Goal: Task Accomplishment & Management: Use online tool/utility

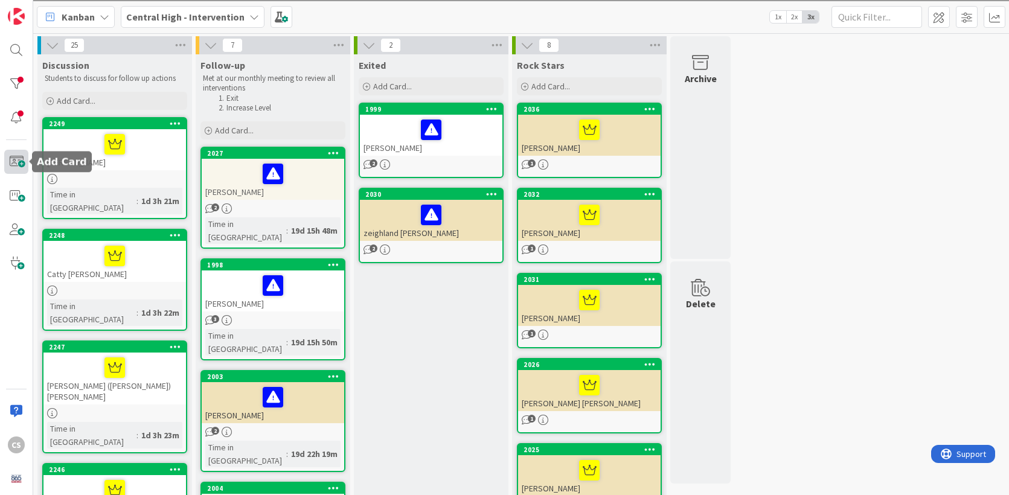
click at [25, 163] on span at bounding box center [16, 162] width 24 height 24
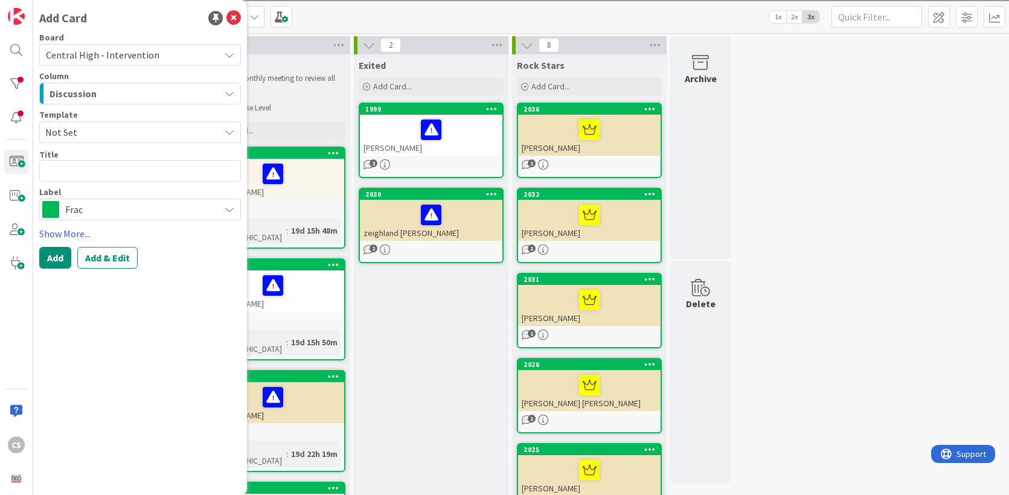
type textarea "x"
type textarea "O"
type textarea "x"
type textarea "Ol"
type textarea "x"
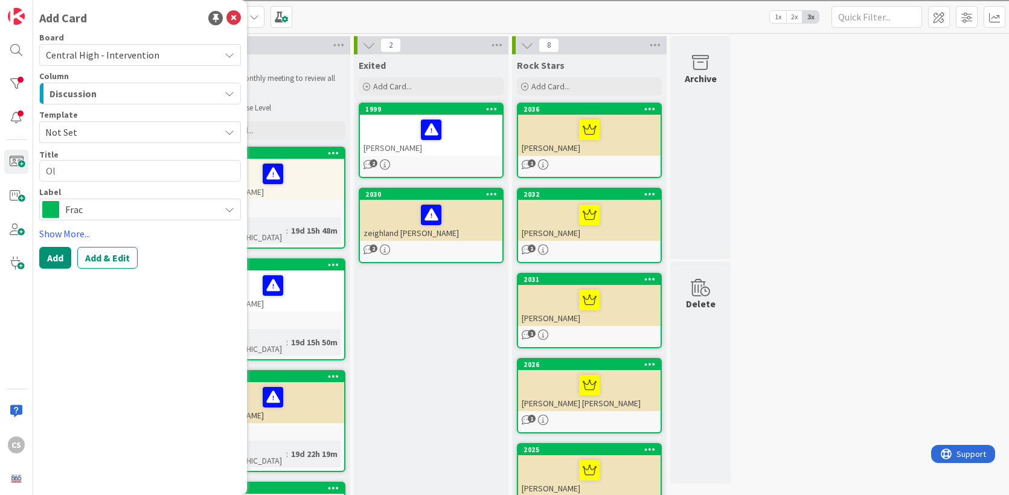
type textarea "Oli"
type textarea "x"
type textarea "Oliv"
type textarea "x"
type textarea "[PERSON_NAME]"
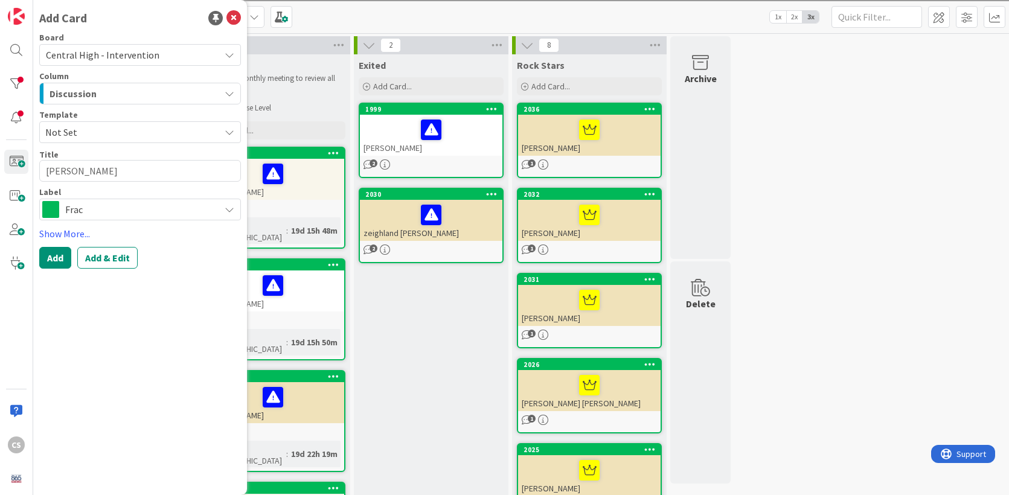
type textarea "x"
type textarea "[PERSON_NAME]"
type textarea "x"
type textarea "[PERSON_NAME]"
type textarea "x"
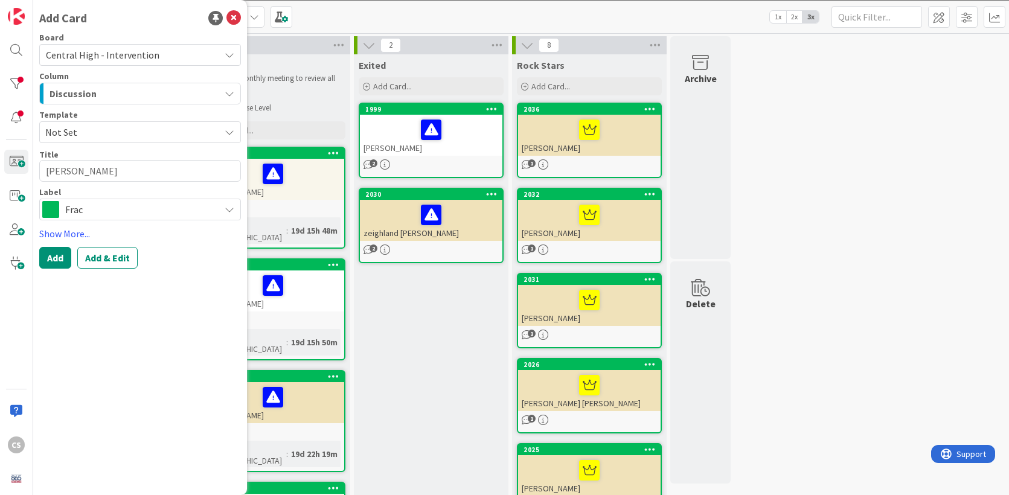
type textarea "[PERSON_NAME]"
type textarea "x"
type textarea "[PERSON_NAME] [PERSON_NAME]"
type textarea "x"
type textarea "[PERSON_NAME]"
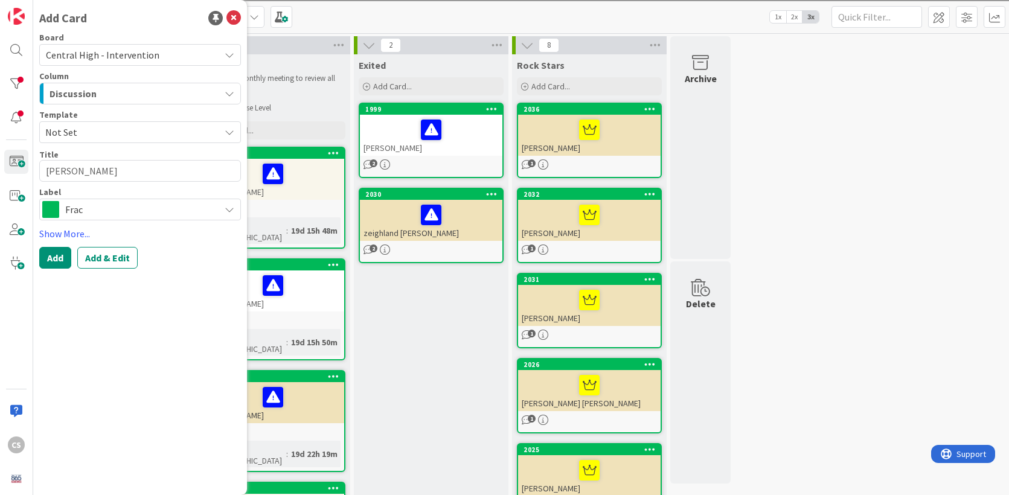
type textarea "x"
type textarea "[PERSON_NAME]"
type textarea "x"
type textarea "[PERSON_NAME]"
type textarea "x"
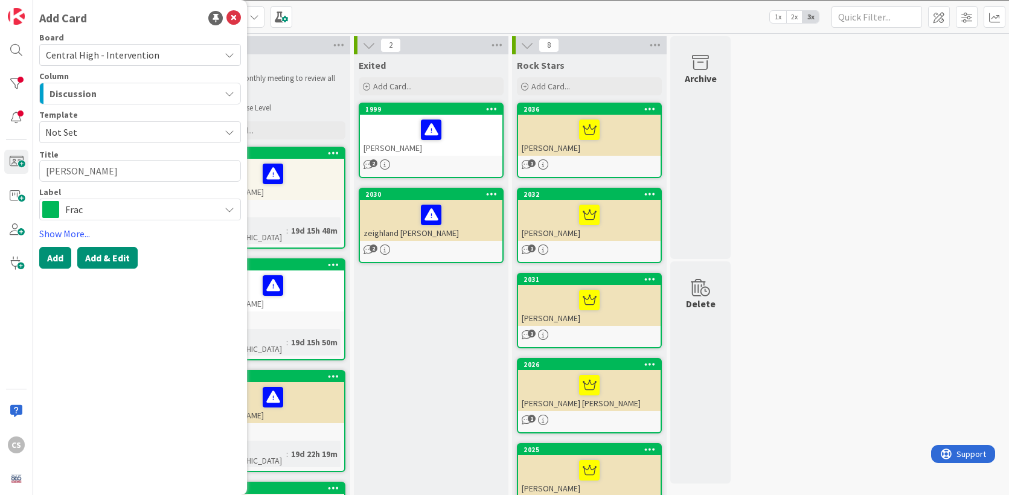
type textarea "[PERSON_NAME]"
click at [104, 263] on button "Add & Edit" at bounding box center [107, 258] width 60 height 22
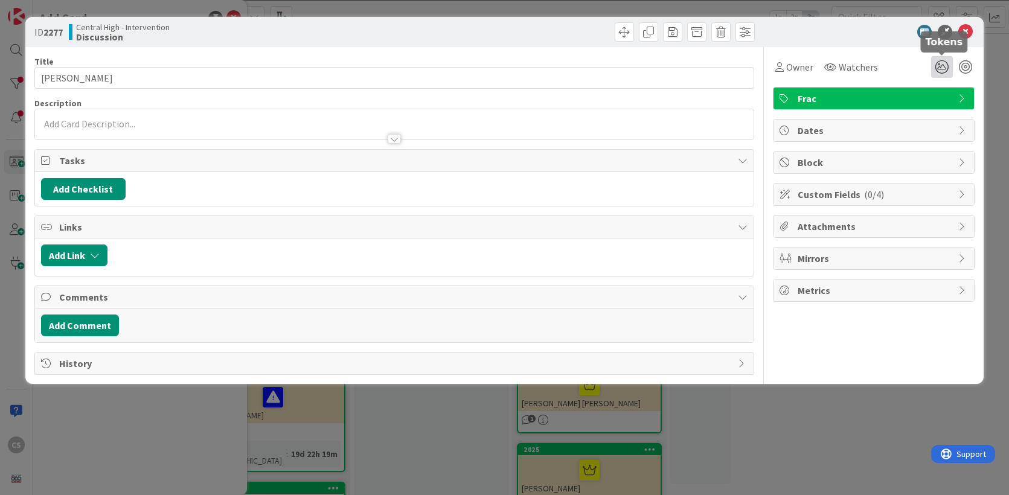
click at [940, 70] on icon at bounding box center [942, 67] width 22 height 22
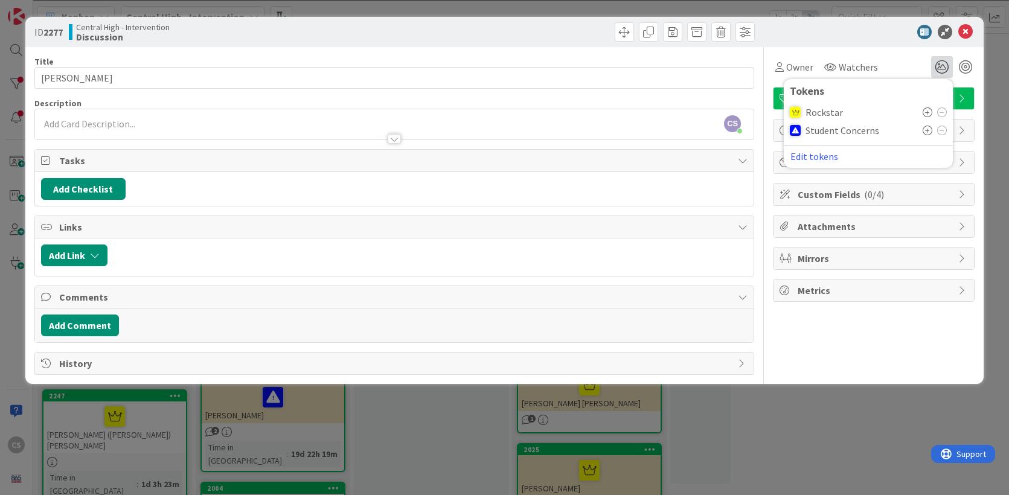
click at [824, 114] on span "Rockstar" at bounding box center [824, 112] width 37 height 11
click at [924, 114] on icon at bounding box center [928, 112] width 10 height 10
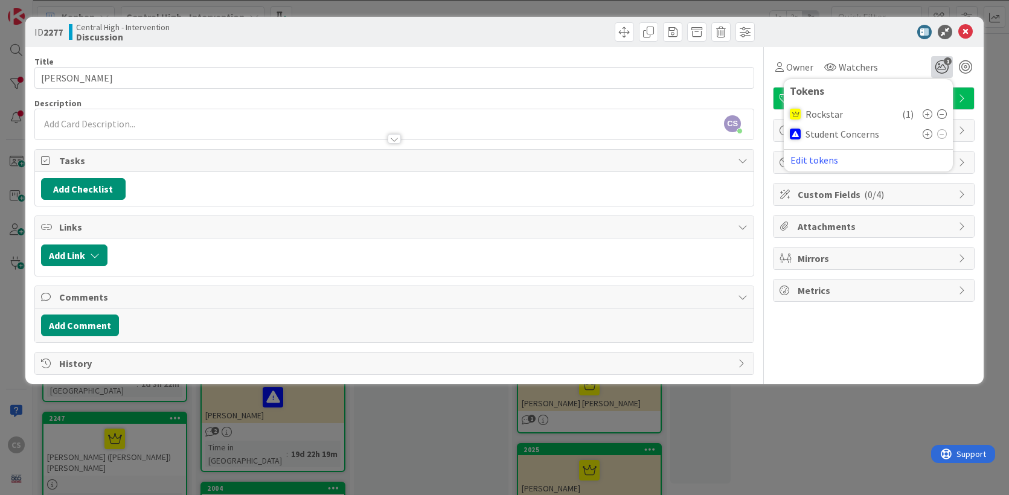
click at [87, 127] on div at bounding box center [394, 133] width 719 height 13
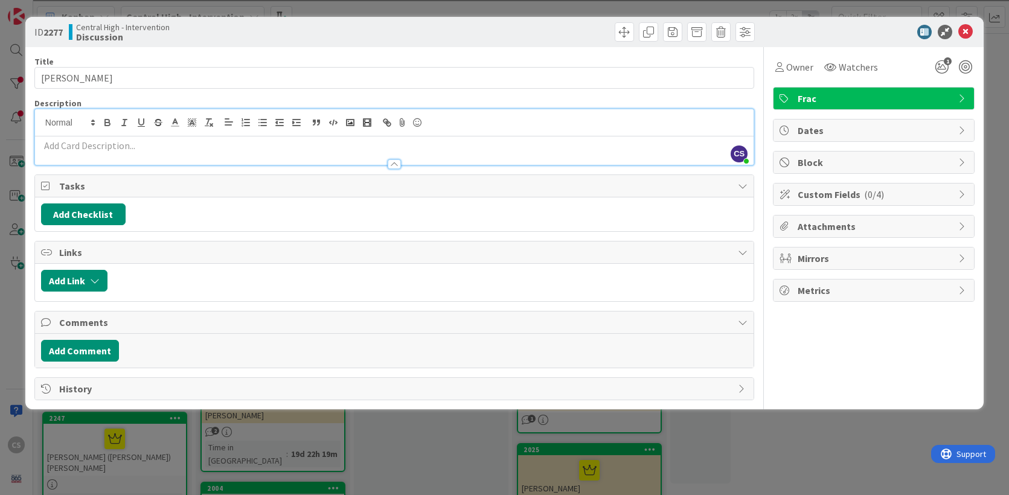
click at [87, 148] on p at bounding box center [394, 146] width 707 height 14
paste div
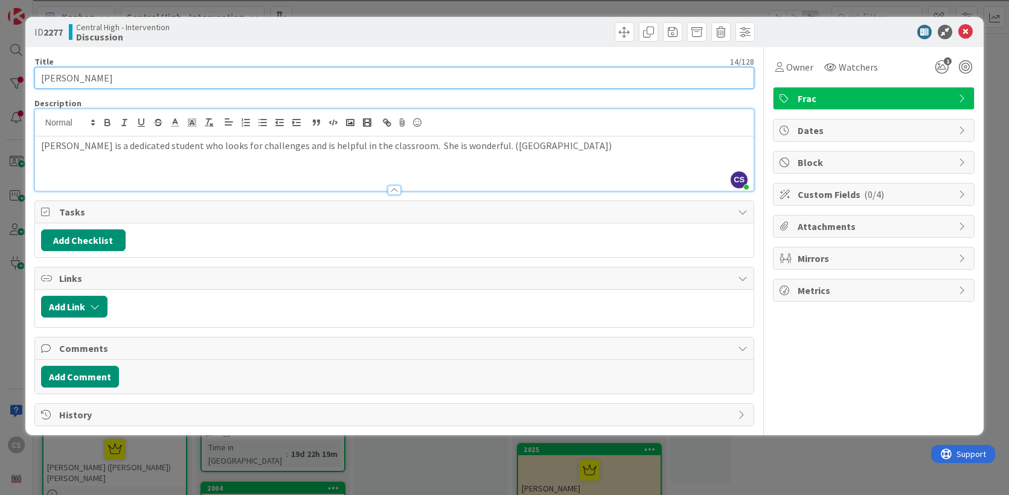
click at [704, 86] on input "[PERSON_NAME]" at bounding box center [394, 78] width 720 height 22
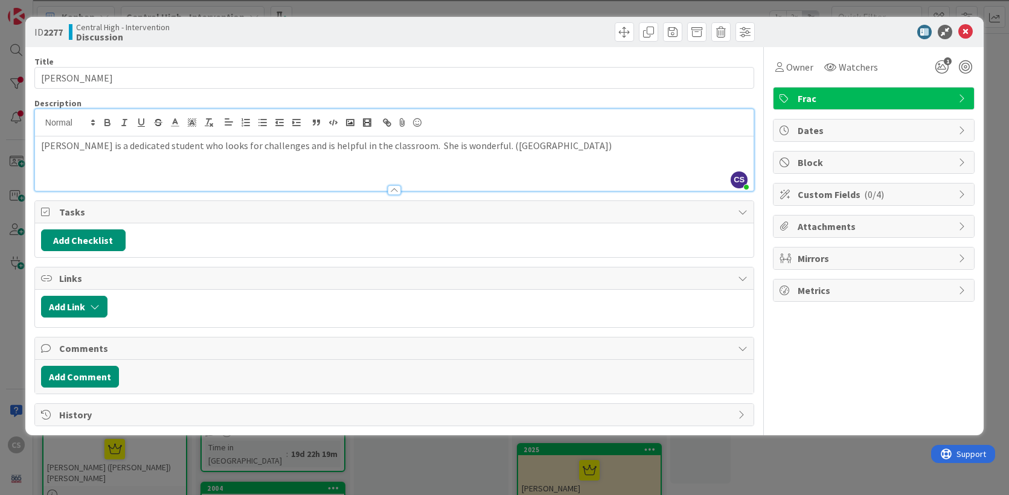
click at [523, 258] on div "Title 14 / 128 [PERSON_NAME] Description CS [PERSON_NAME] just joined [PERSON_N…" at bounding box center [394, 236] width 720 height 379
click at [786, 348] on div "Owner Watchers 1 Tokens Rockstar ( 1 ) Student Concerns Edit tokens Frac Dates …" at bounding box center [874, 236] width 202 height 379
click at [394, 188] on div at bounding box center [394, 190] width 13 height 10
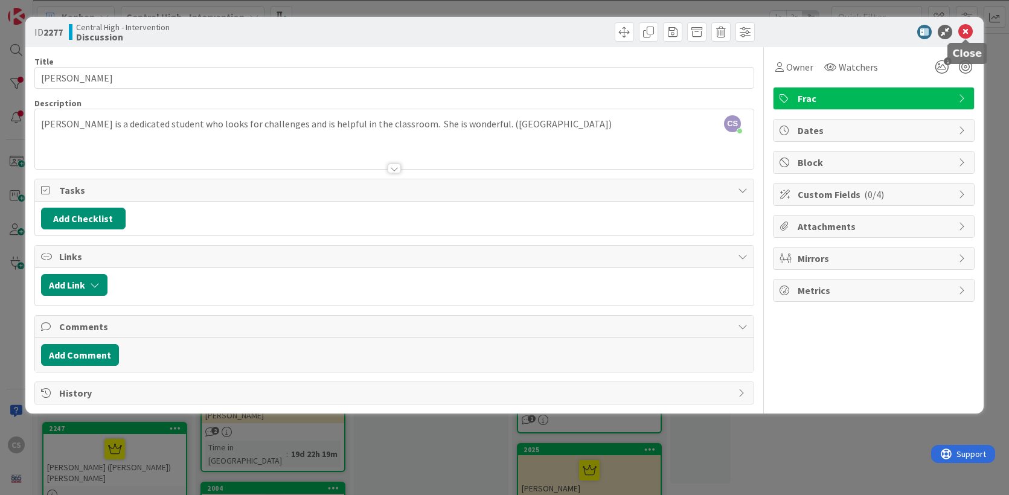
click at [967, 33] on icon at bounding box center [965, 32] width 14 height 14
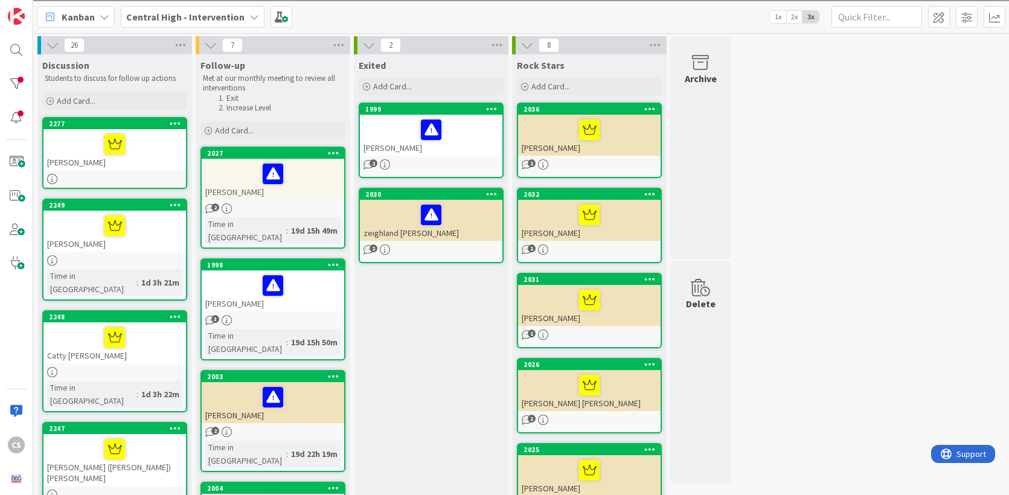
click at [86, 175] on div at bounding box center [114, 179] width 143 height 10
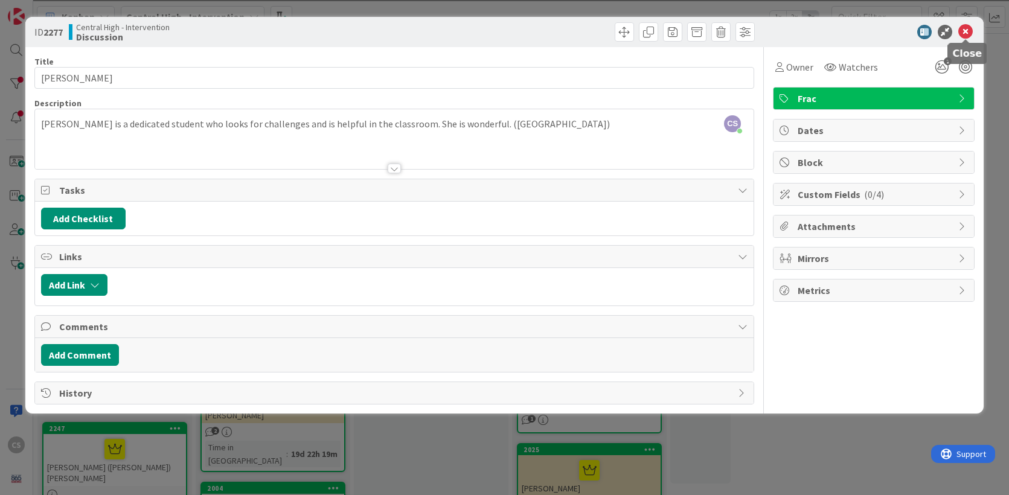
click at [966, 30] on icon at bounding box center [965, 32] width 14 height 14
